Goal: Obtain resource: Download file/media

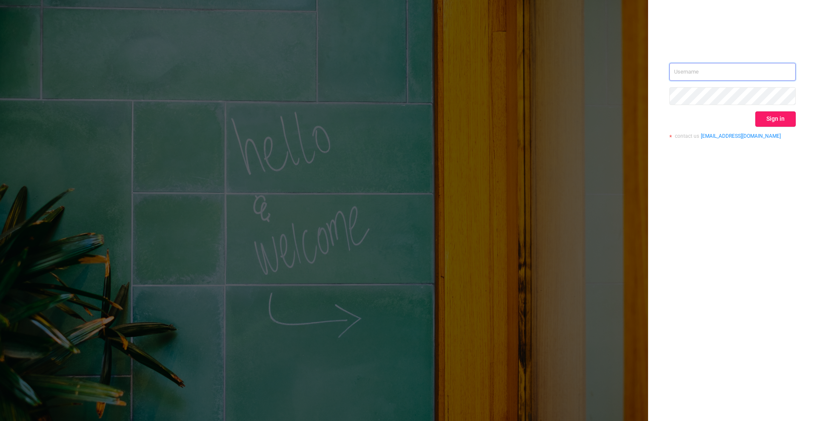
type input "[PERSON_NAME][EMAIL_ADDRESS][DOMAIN_NAME]"
click at [777, 121] on button "Sign in" at bounding box center [776, 119] width 40 height 15
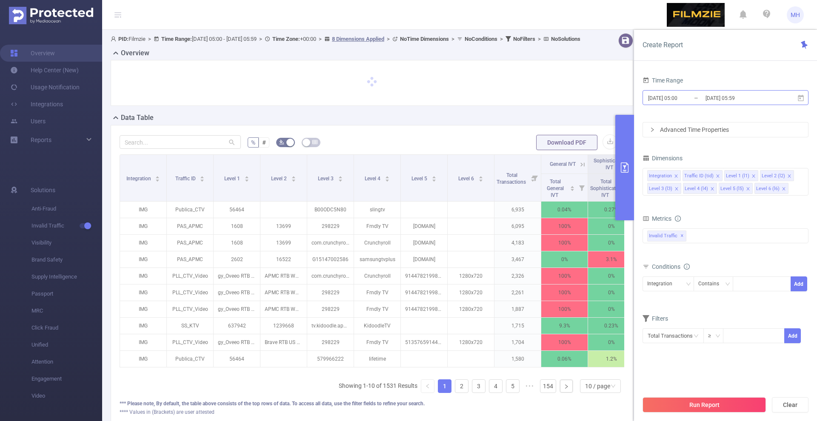
click at [660, 99] on input "[DATE] 05:00" at bounding box center [682, 97] width 69 height 11
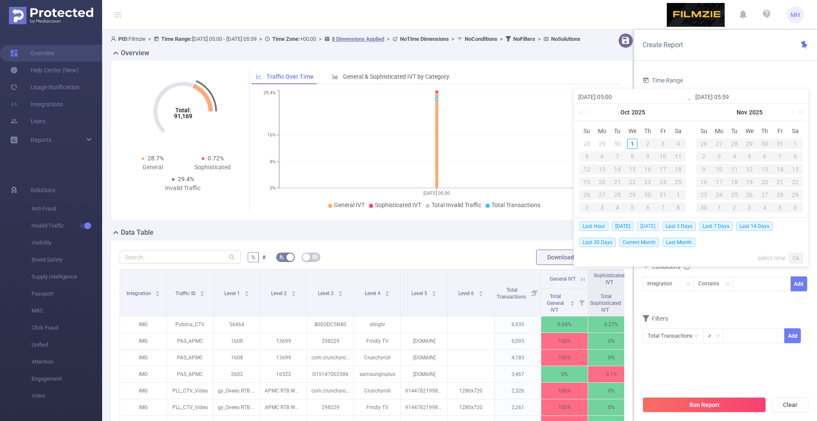
click at [642, 226] on span "[DATE]" at bounding box center [648, 226] width 22 height 9
type input "[DATE] 00:00"
type input "[DATE] 23:59"
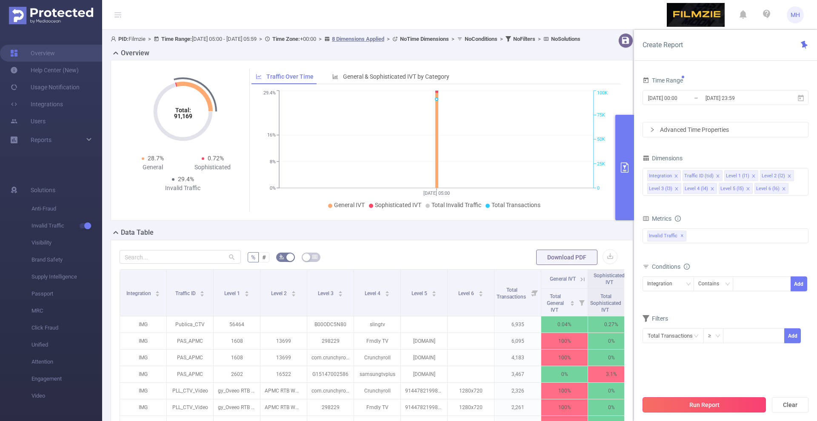
click at [688, 406] on button "Run Report" at bounding box center [704, 405] width 123 height 15
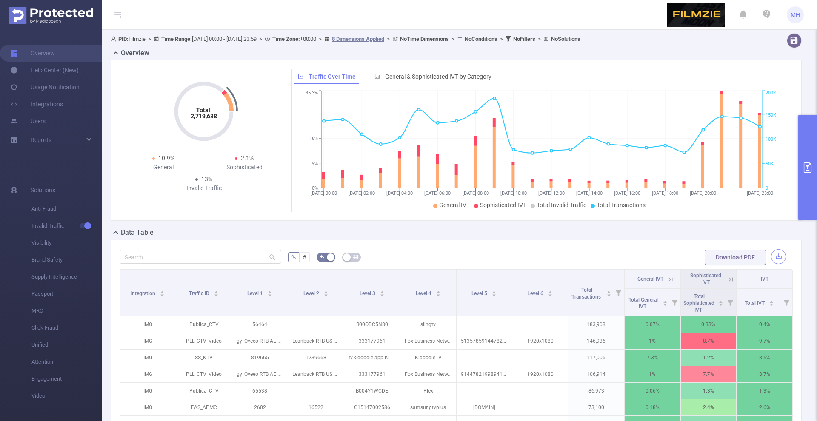
click at [777, 262] on button "button" at bounding box center [778, 256] width 15 height 15
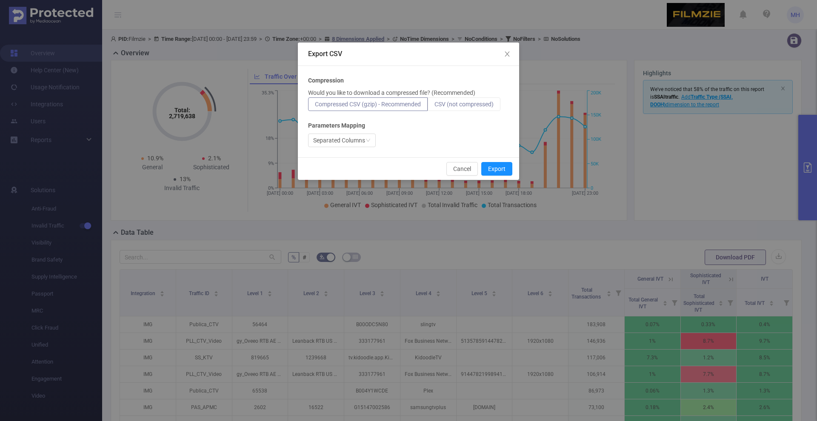
click at [448, 107] on span "CSV (not compressed)" at bounding box center [464, 104] width 59 height 7
click at [435, 106] on input "CSV (not compressed)" at bounding box center [435, 106] width 0 height 0
click at [495, 177] on div "Cancel Export" at bounding box center [408, 169] width 221 height 23
click at [502, 170] on button "Export" at bounding box center [497, 169] width 31 height 14
